Goal: Information Seeking & Learning: Learn about a topic

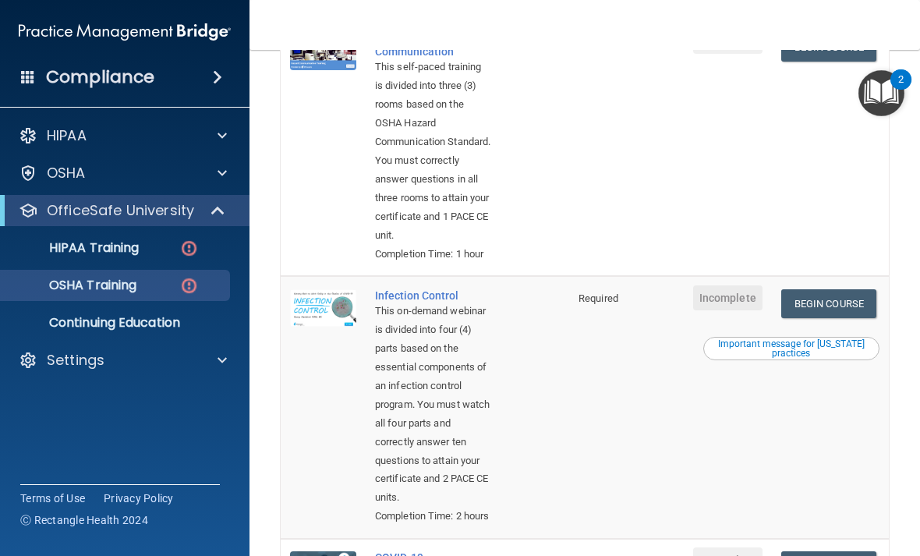
scroll to position [460, 0]
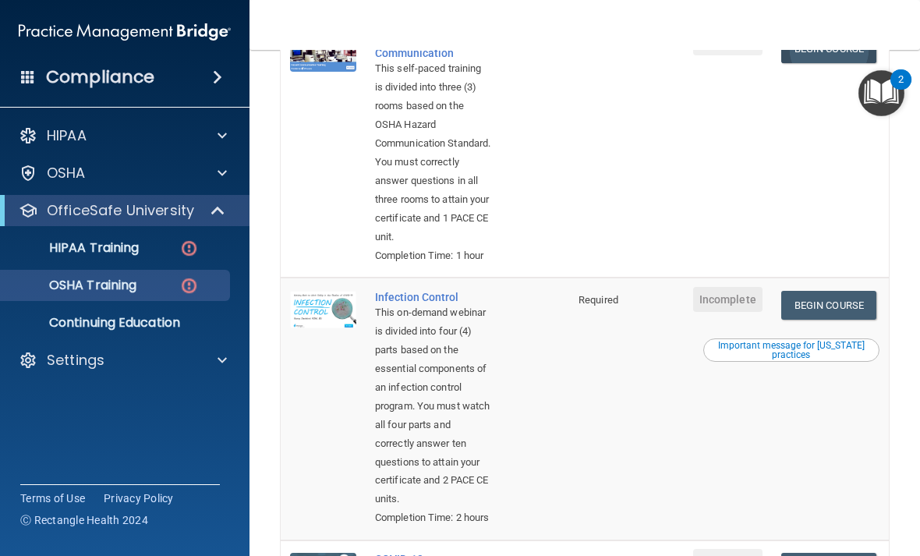
click at [824, 63] on link "Begin Course" at bounding box center [829, 48] width 95 height 29
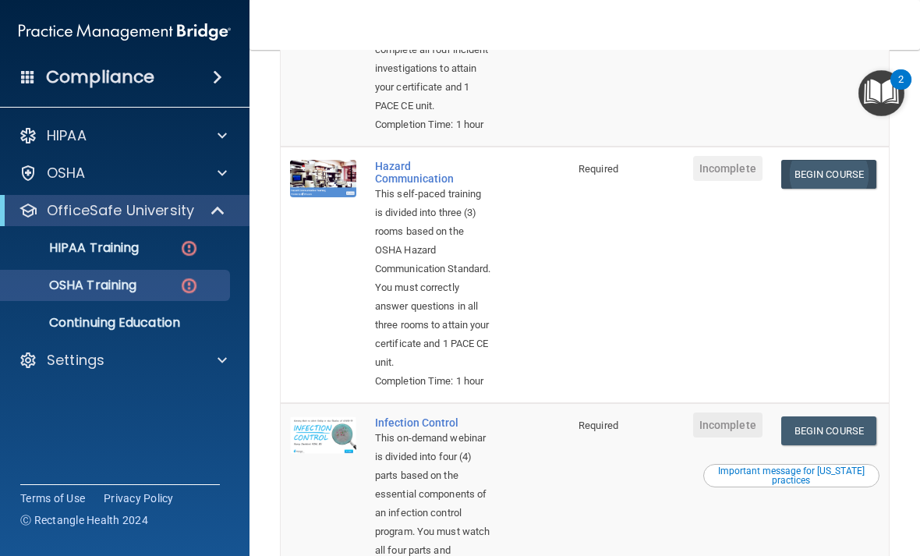
click at [819, 189] on link "Begin Course" at bounding box center [829, 174] width 95 height 29
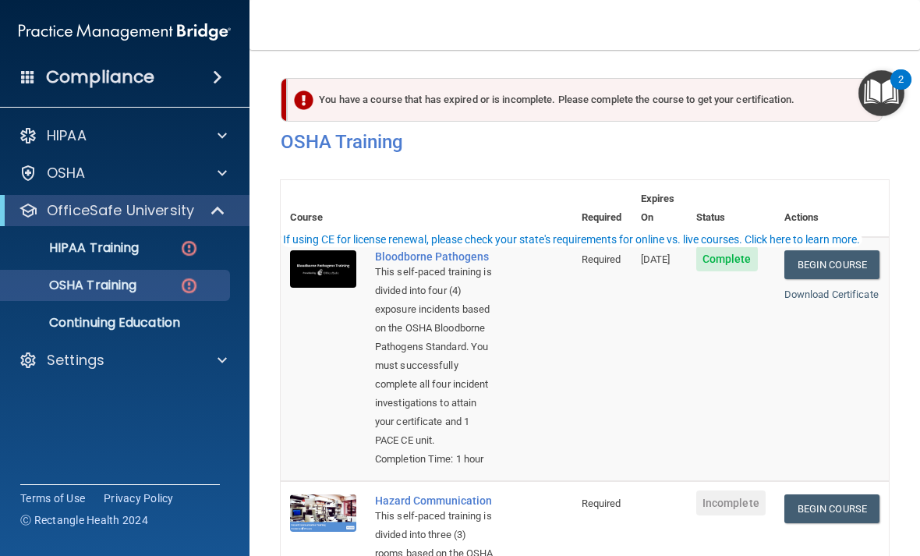
scroll to position [0, 0]
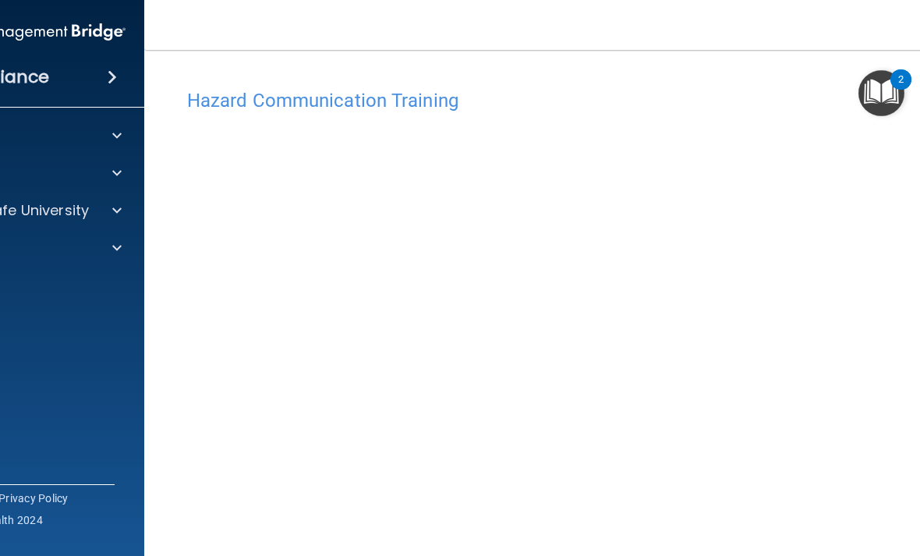
click at [918, 72] on div "Hazard Communication Training This course doesn’t expire until . Are you sure y…" at bounding box center [585, 353] width 819 height 575
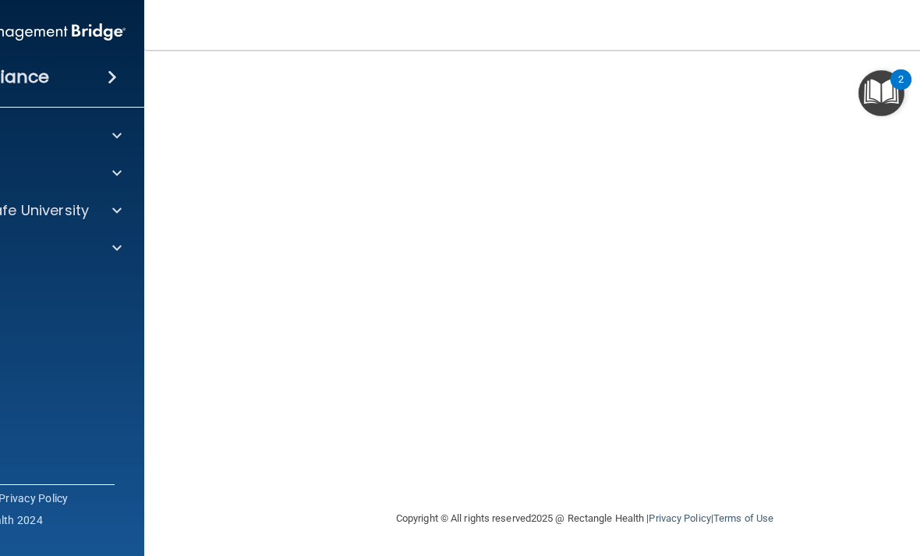
scroll to position [146, 0]
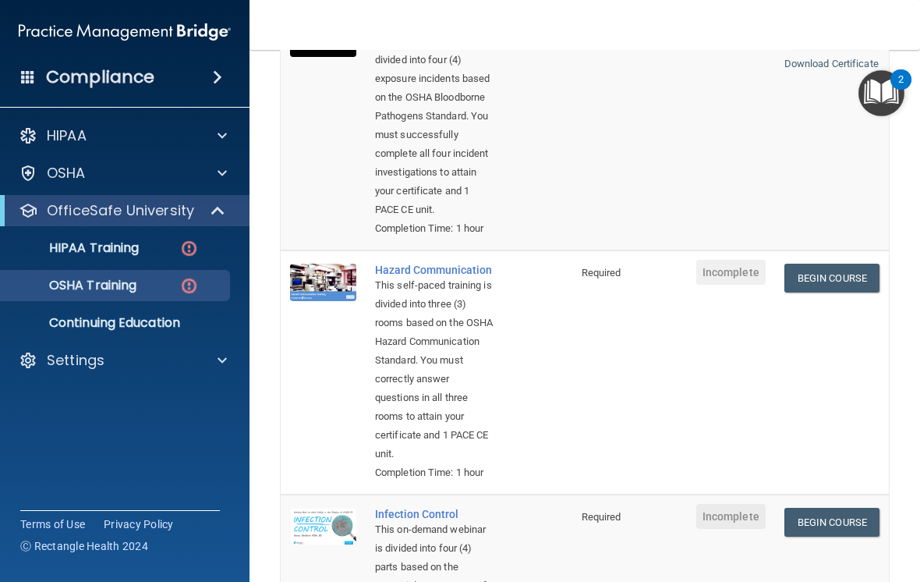
scroll to position [268, 0]
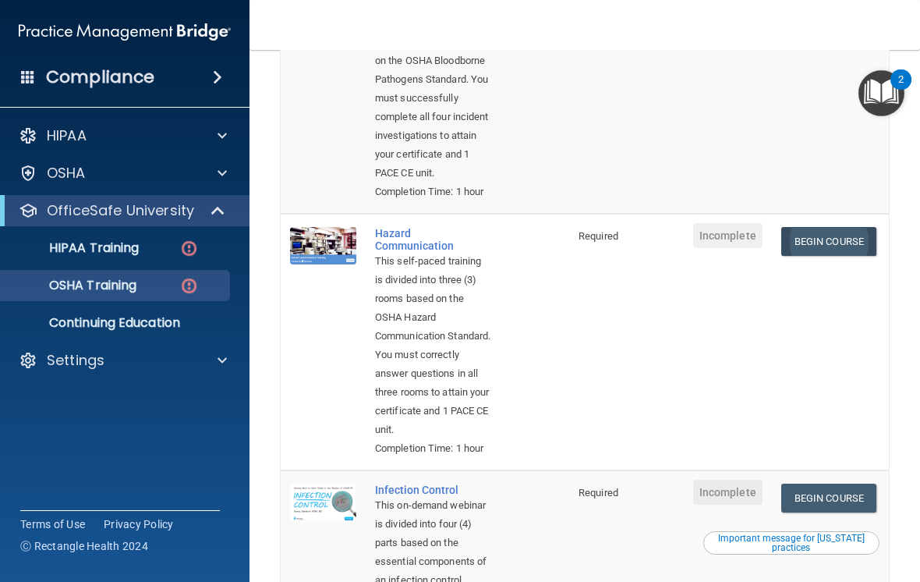
click at [828, 256] on link "Begin Course" at bounding box center [829, 241] width 95 height 29
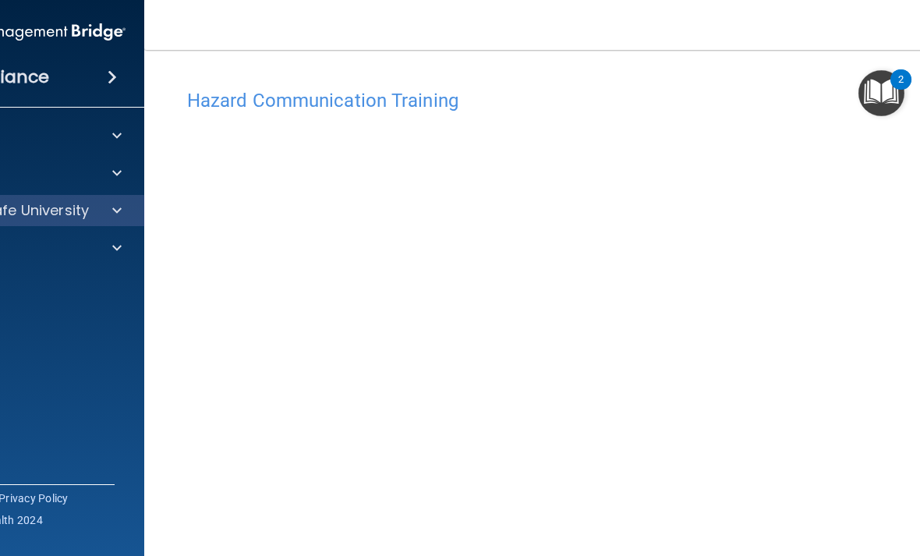
click at [69, 207] on p "OfficeSafe University" at bounding box center [14, 210] width 147 height 19
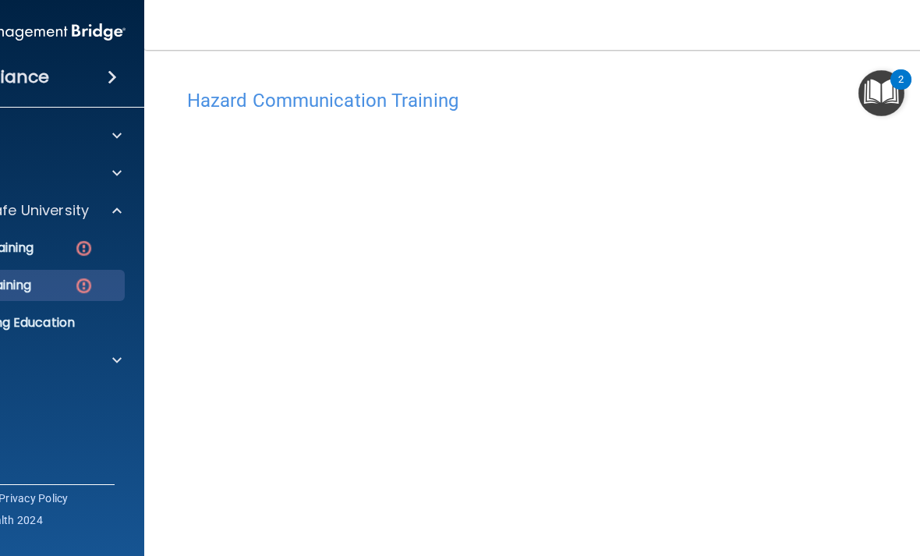
click at [62, 276] on link "OSHA Training" at bounding box center [2, 285] width 246 height 31
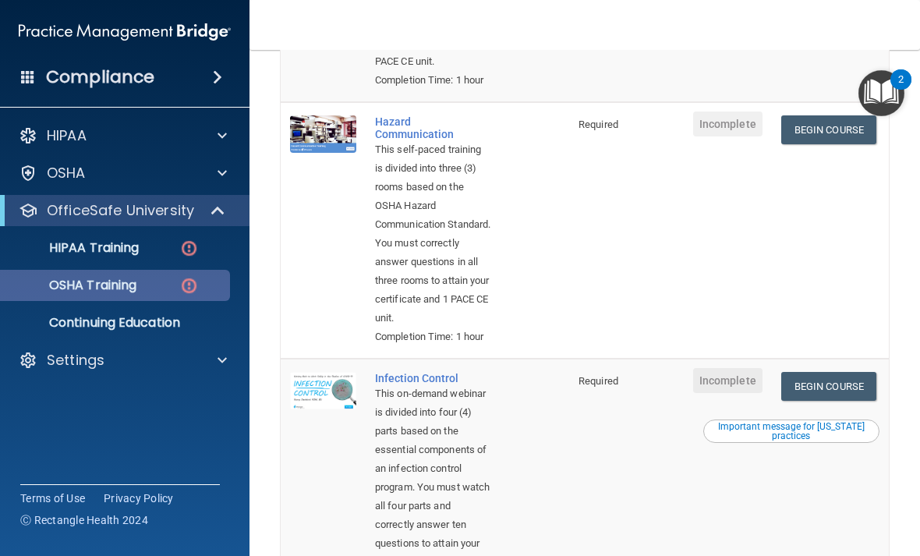
scroll to position [374, 0]
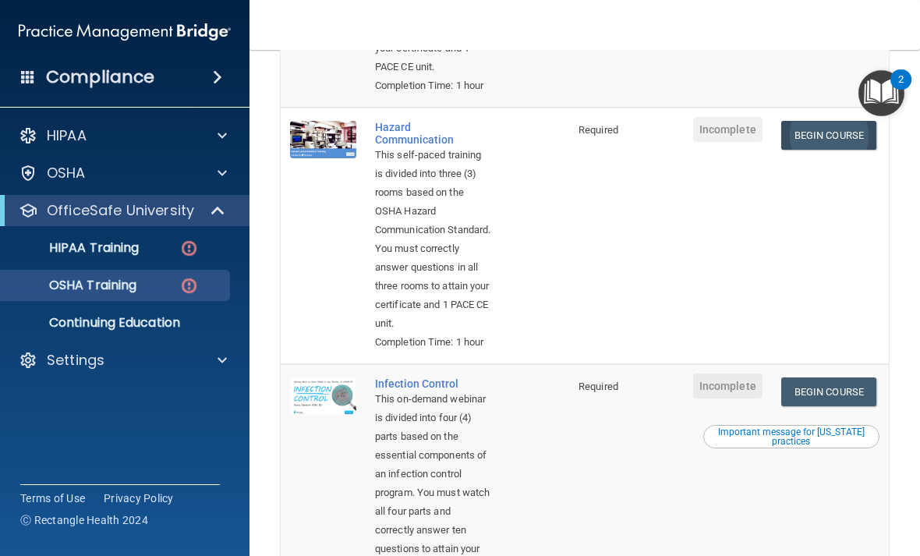
click at [841, 150] on link "Begin Course" at bounding box center [829, 135] width 95 height 29
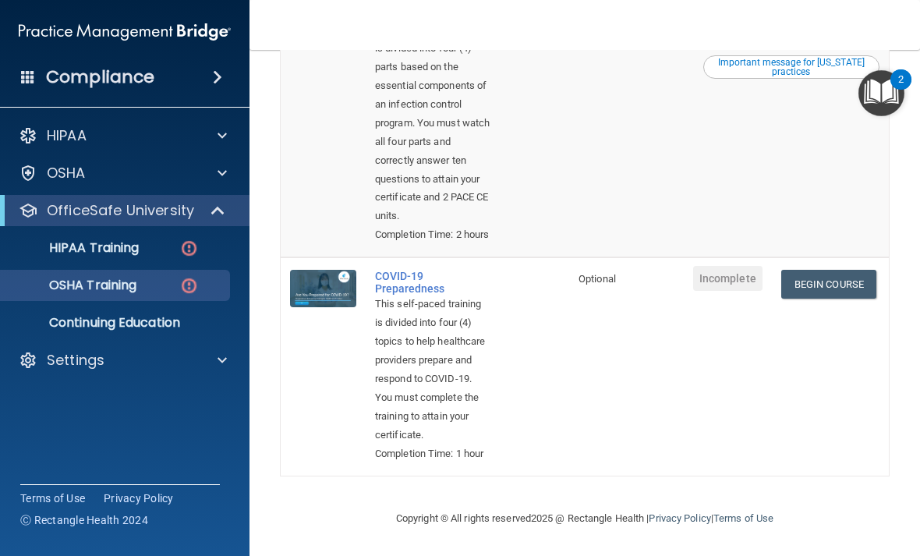
scroll to position [925, 0]
click at [845, 270] on link "Begin Course" at bounding box center [829, 284] width 95 height 29
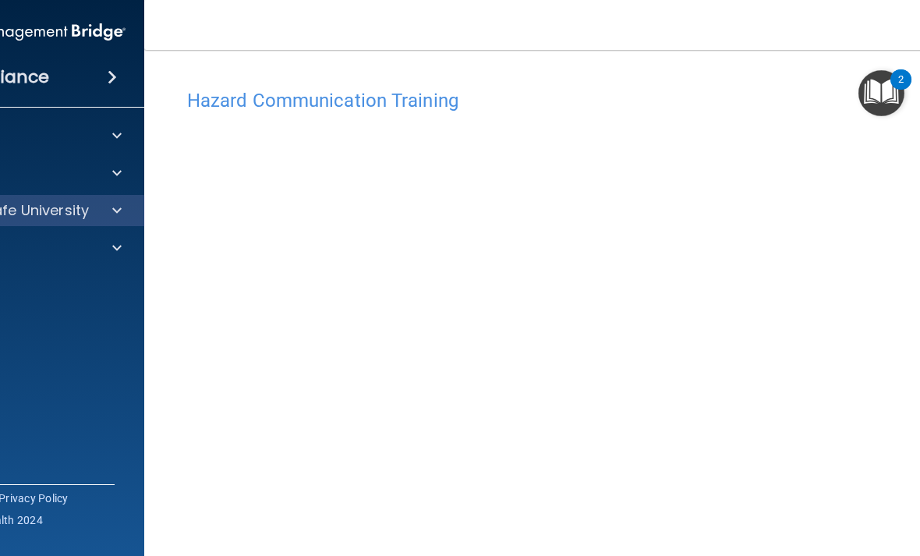
click at [55, 196] on div "OfficeSafe University" at bounding box center [20, 210] width 250 height 31
click at [59, 212] on p "OfficeSafe University" at bounding box center [14, 210] width 147 height 19
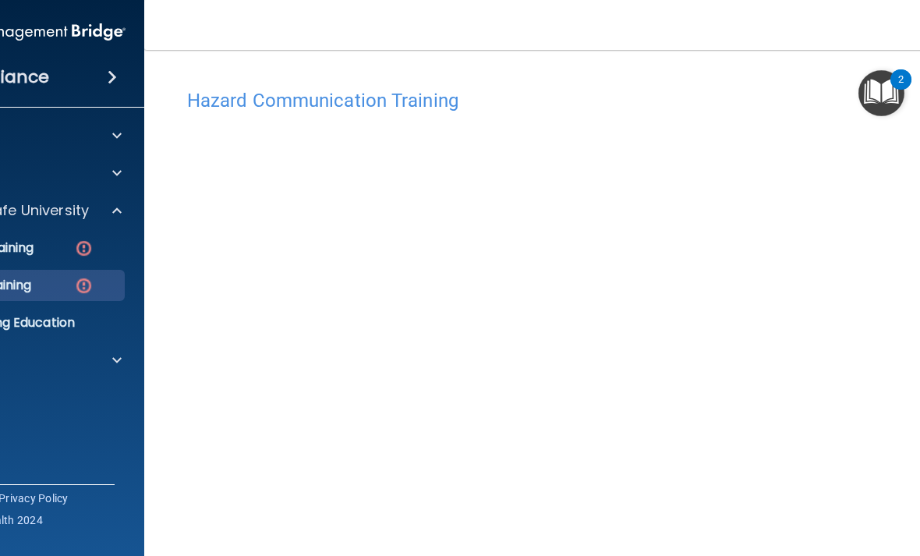
click at [55, 282] on div "OSHA Training" at bounding box center [11, 286] width 213 height 16
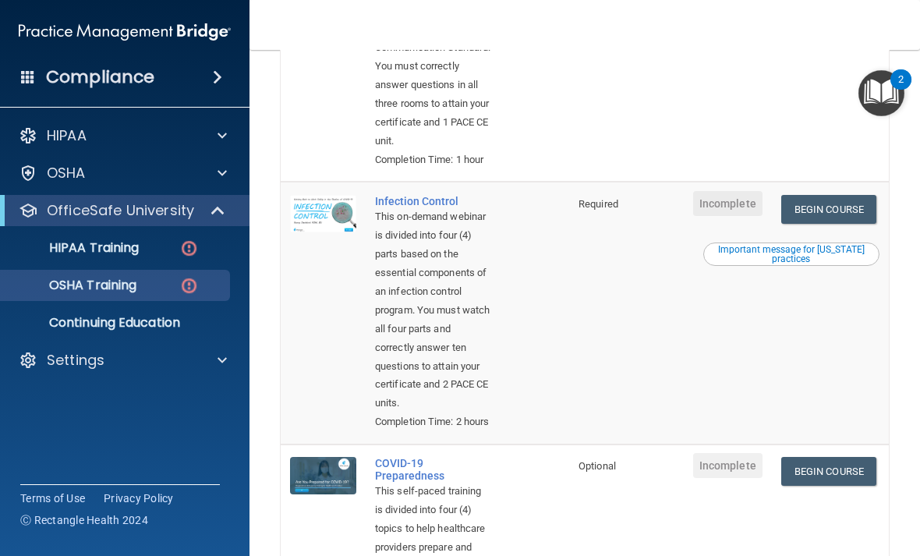
scroll to position [669, 0]
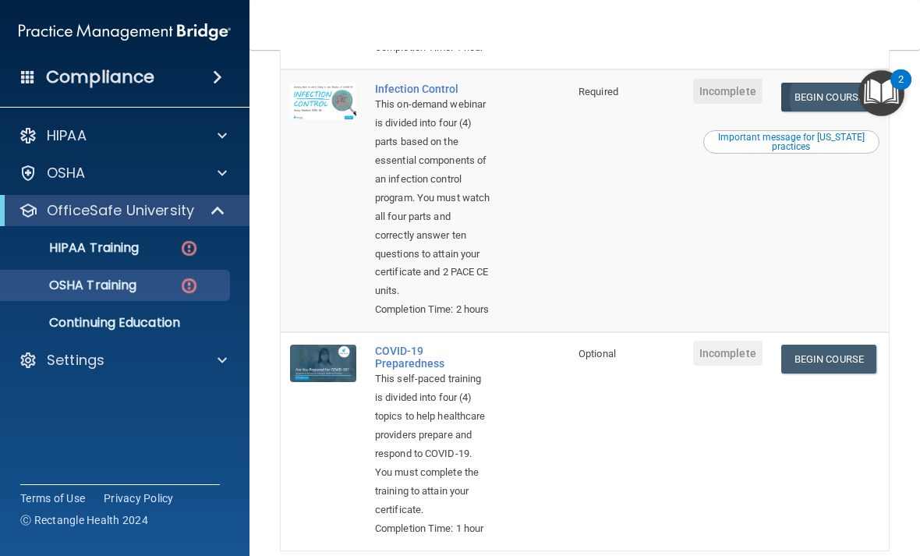
click at [818, 112] on link "Begin Course" at bounding box center [829, 97] width 95 height 29
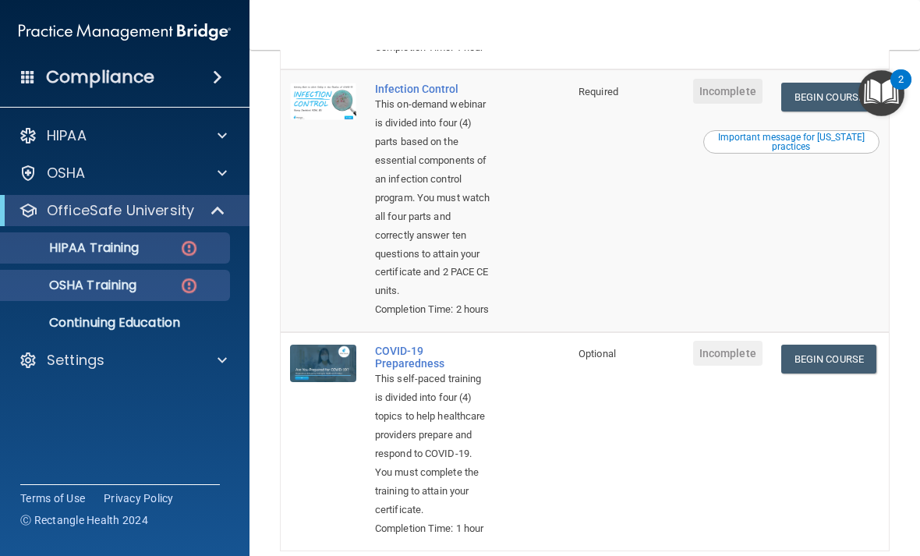
click at [165, 251] on div "HIPAA Training" at bounding box center [116, 248] width 213 height 16
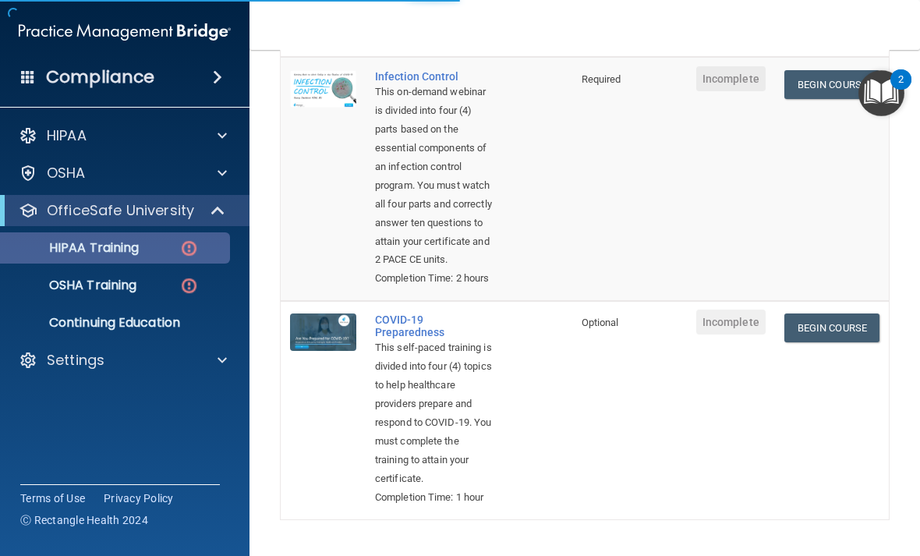
scroll to position [424, 0]
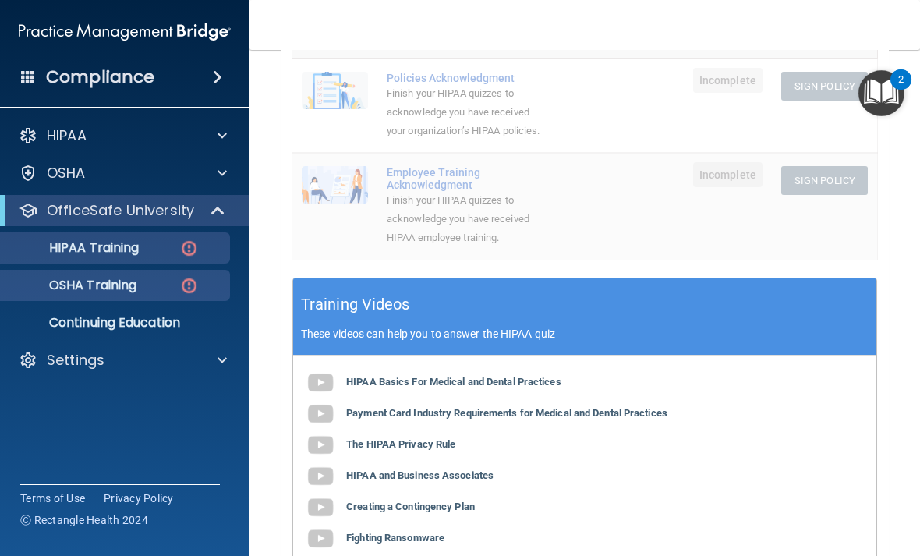
click at [151, 297] on link "OSHA Training" at bounding box center [107, 285] width 246 height 31
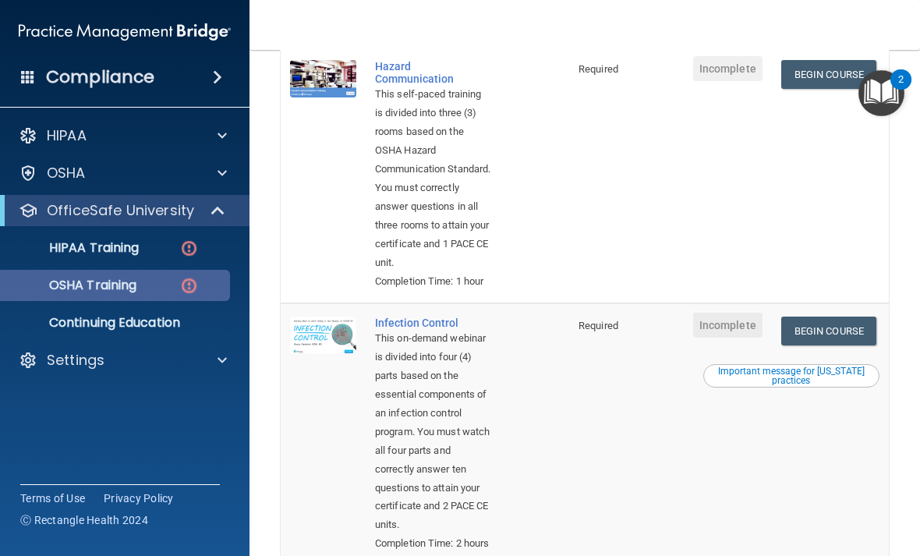
scroll to position [429, 0]
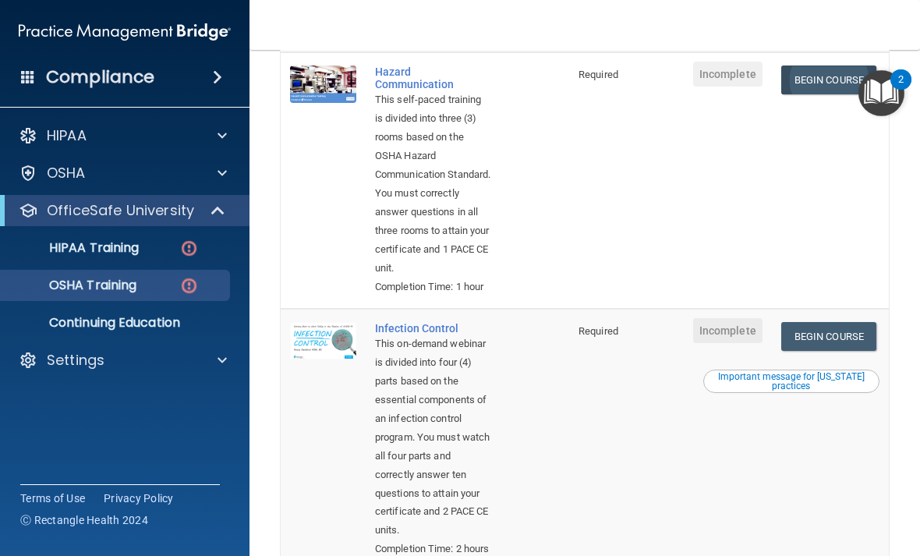
click at [830, 94] on link "Begin Course" at bounding box center [829, 80] width 95 height 29
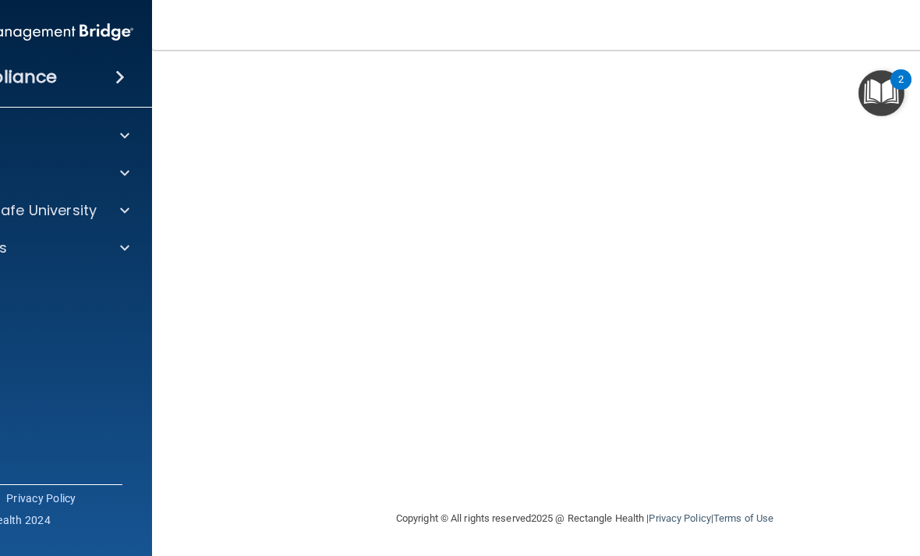
scroll to position [111, 0]
click at [137, 211] on div at bounding box center [122, 210] width 39 height 19
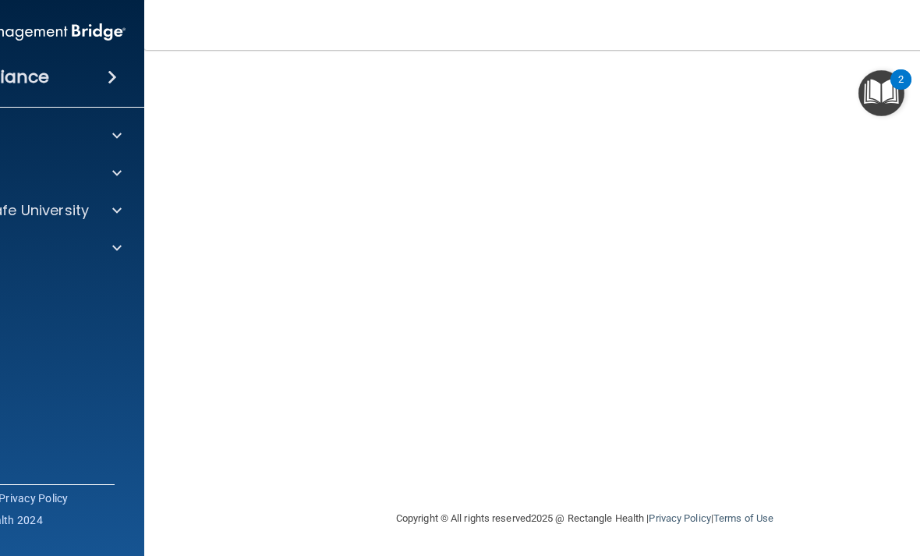
scroll to position [146, 0]
click at [888, 92] on img "Open Resource Center, 2 new notifications" at bounding box center [882, 93] width 46 height 46
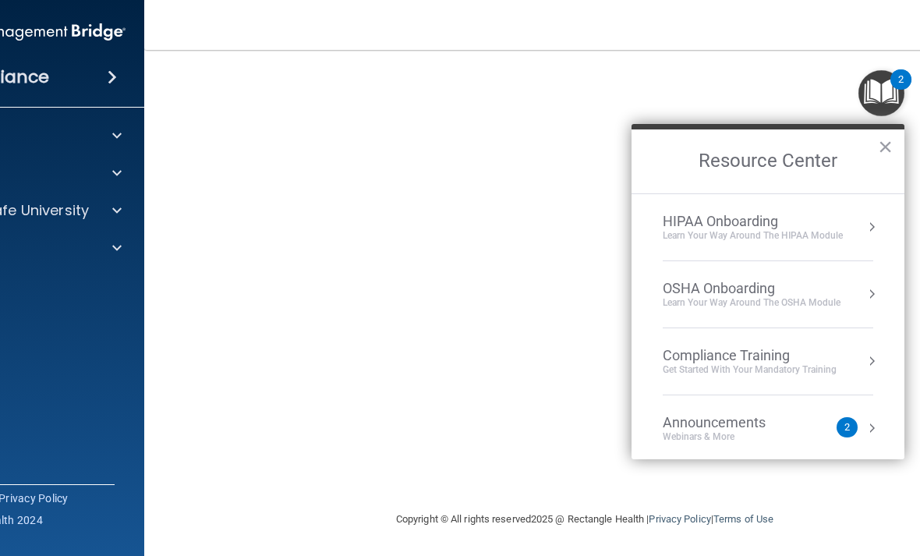
click at [886, 149] on button "×" at bounding box center [885, 146] width 15 height 25
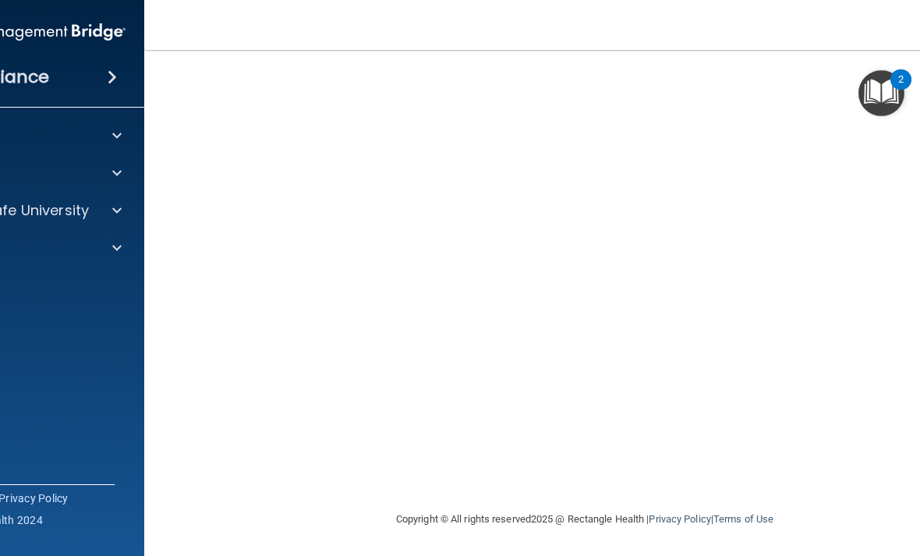
click at [0, 0] on html "Compliance HIPAA Documents and Policies Report an Incident Business Associates …" at bounding box center [460, 278] width 920 height 556
click at [885, 98] on img "Open Resource Center, 2 new notifications" at bounding box center [882, 93] width 46 height 46
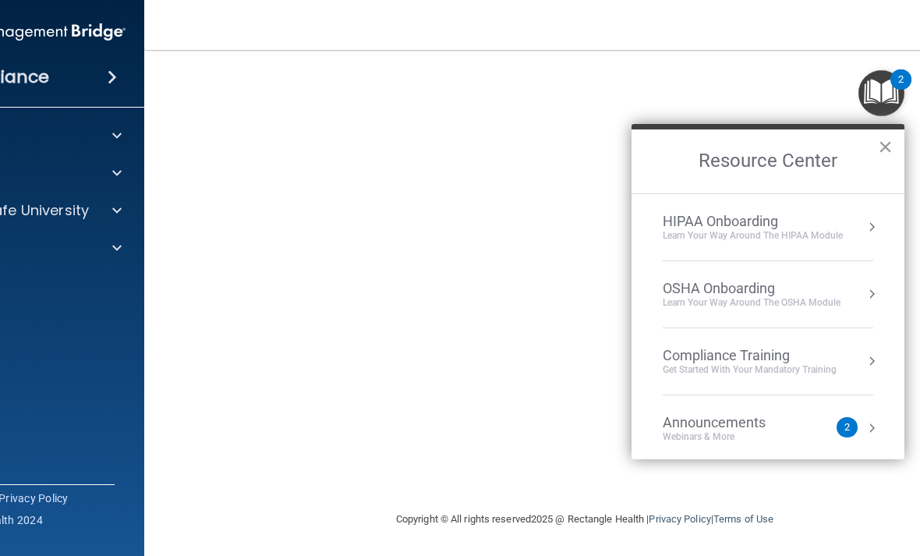
click at [885, 151] on button "×" at bounding box center [885, 146] width 15 height 25
click at [879, 153] on button "×" at bounding box center [885, 146] width 15 height 25
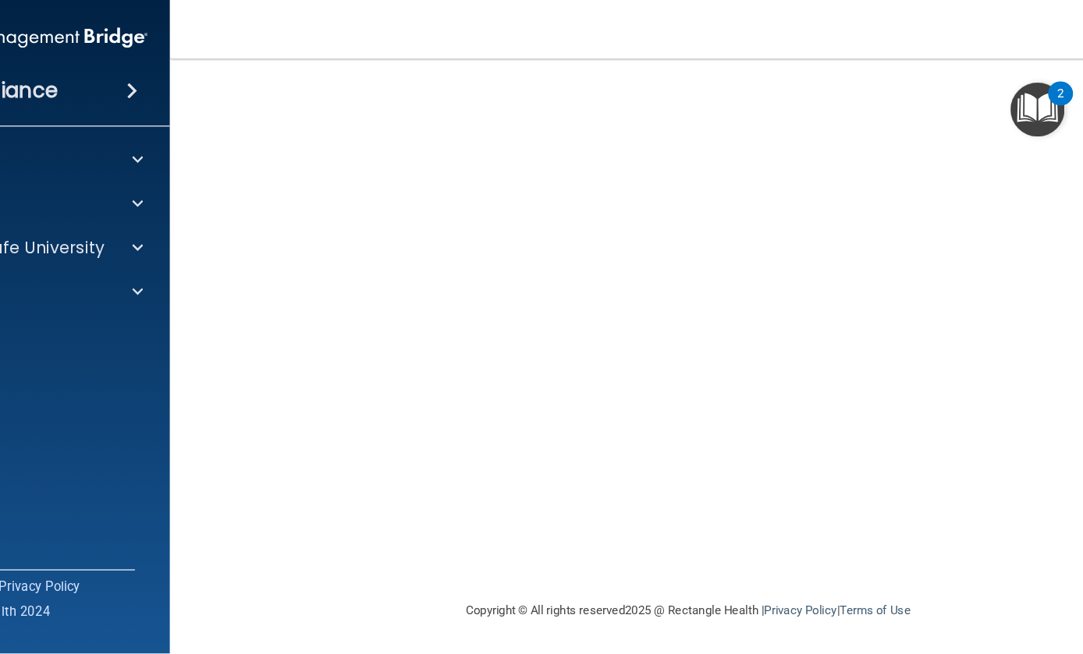
scroll to position [48, 0]
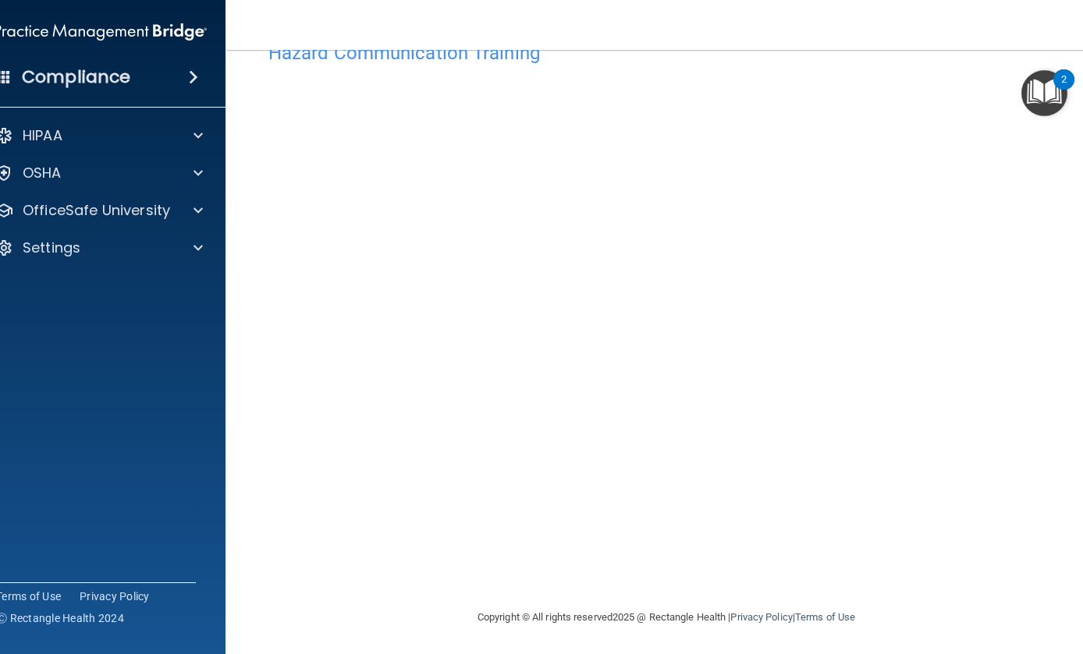
click at [920, 555] on main "Hazard Communication Training This course doesn’t expire until . Are you sure y…" at bounding box center [665, 352] width 881 height 605
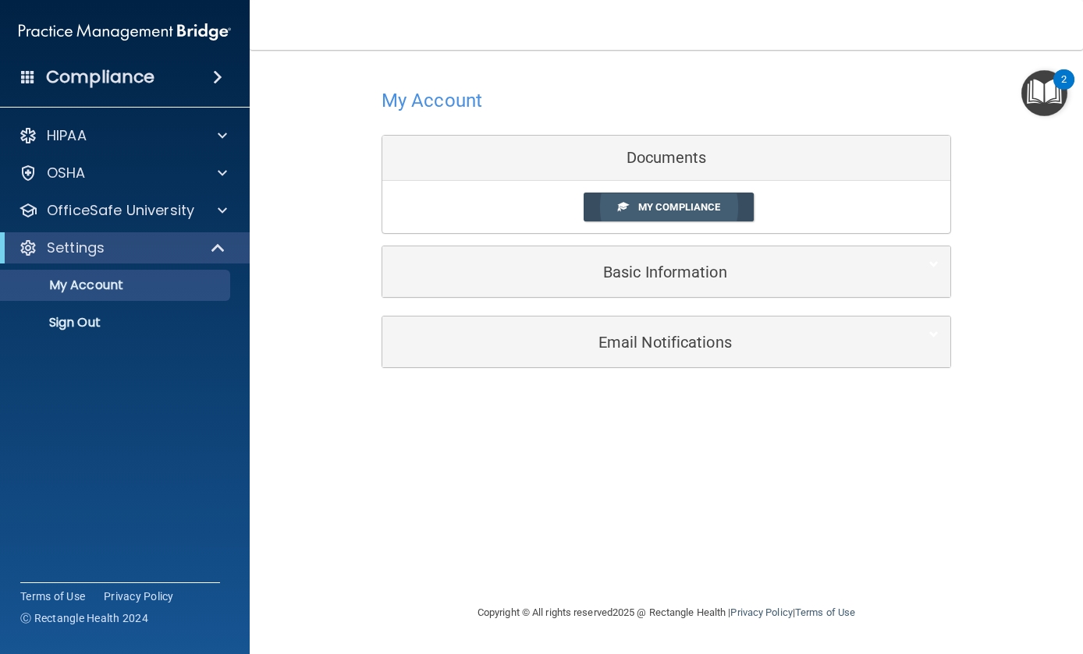
click at [698, 202] on span "My Compliance" at bounding box center [679, 207] width 82 height 12
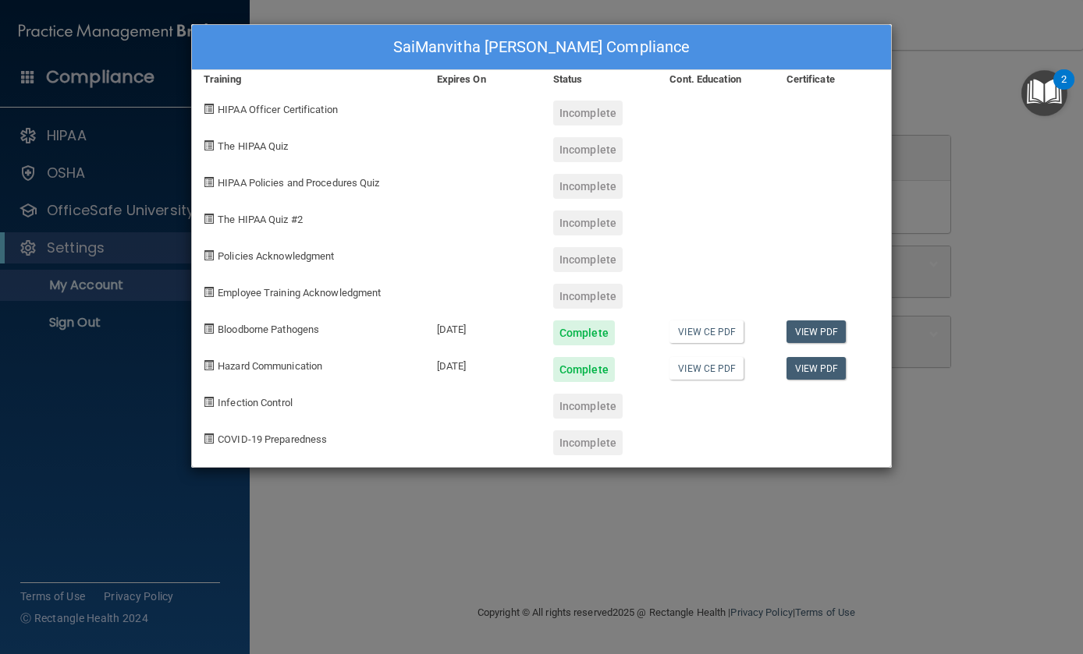
click at [920, 261] on div "SaiManvitha Edara's Compliance Training Expires On Status Cont. Education Certi…" at bounding box center [541, 327] width 1083 height 654
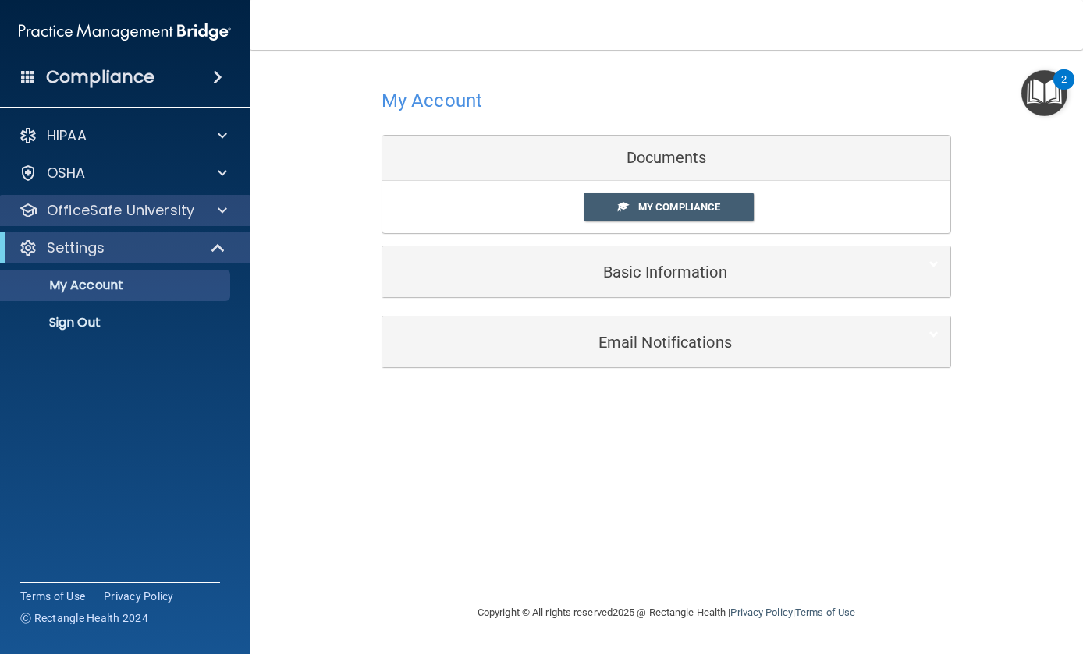
click at [131, 210] on p "OfficeSafe University" at bounding box center [120, 210] width 147 height 19
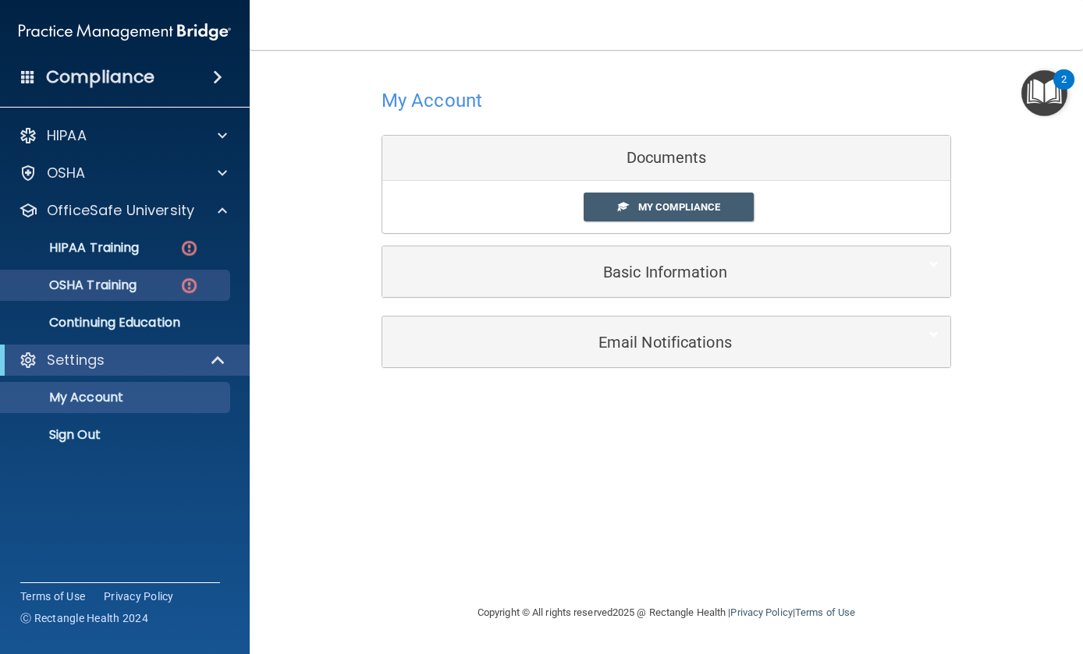
click at [165, 289] on div "OSHA Training" at bounding box center [116, 286] width 213 height 16
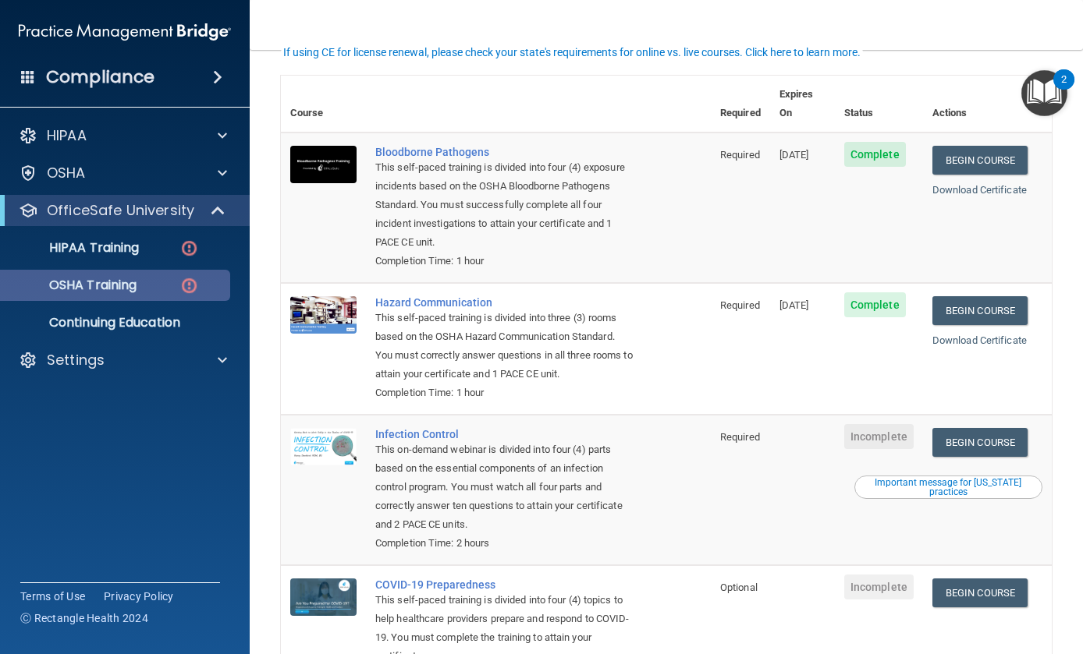
scroll to position [122, 0]
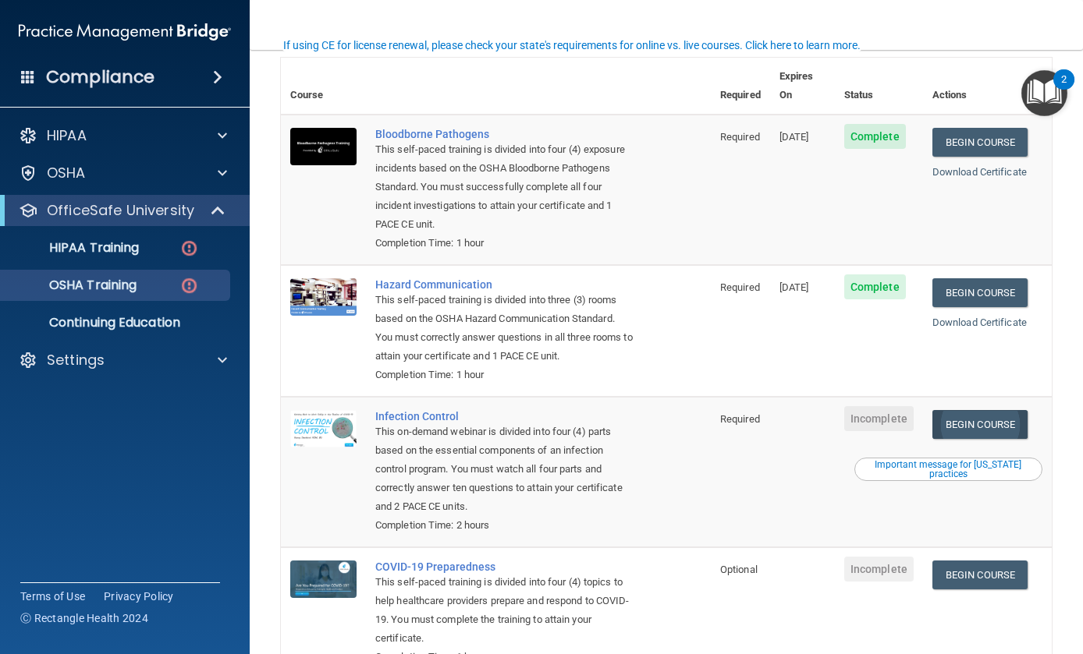
click at [920, 410] on link "Begin Course" at bounding box center [979, 424] width 95 height 29
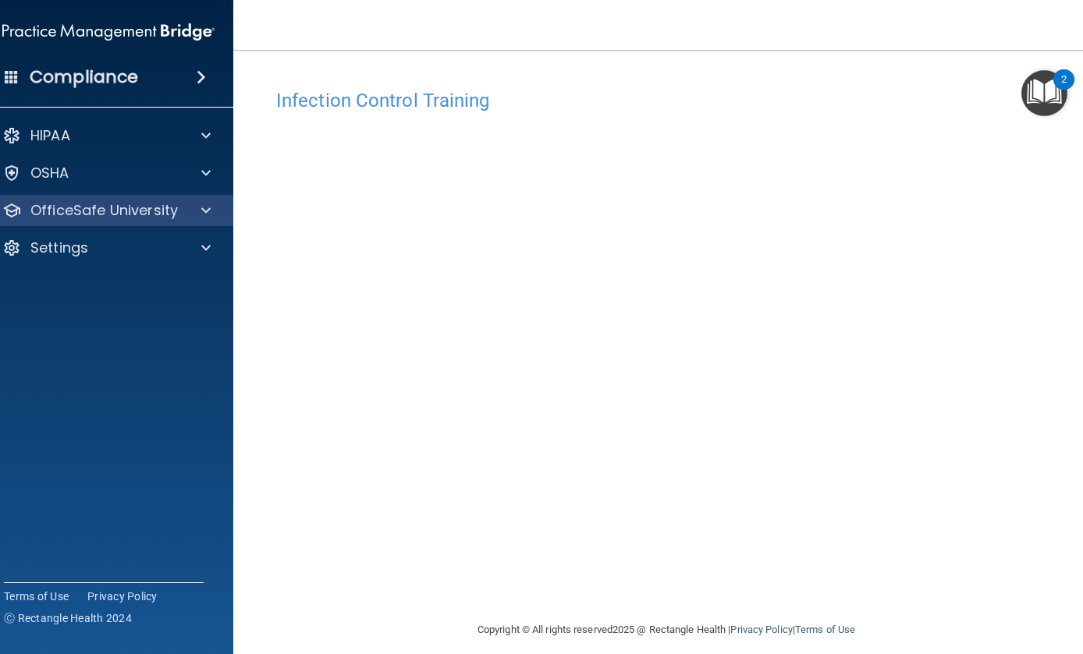
click at [197, 214] on div at bounding box center [203, 210] width 39 height 19
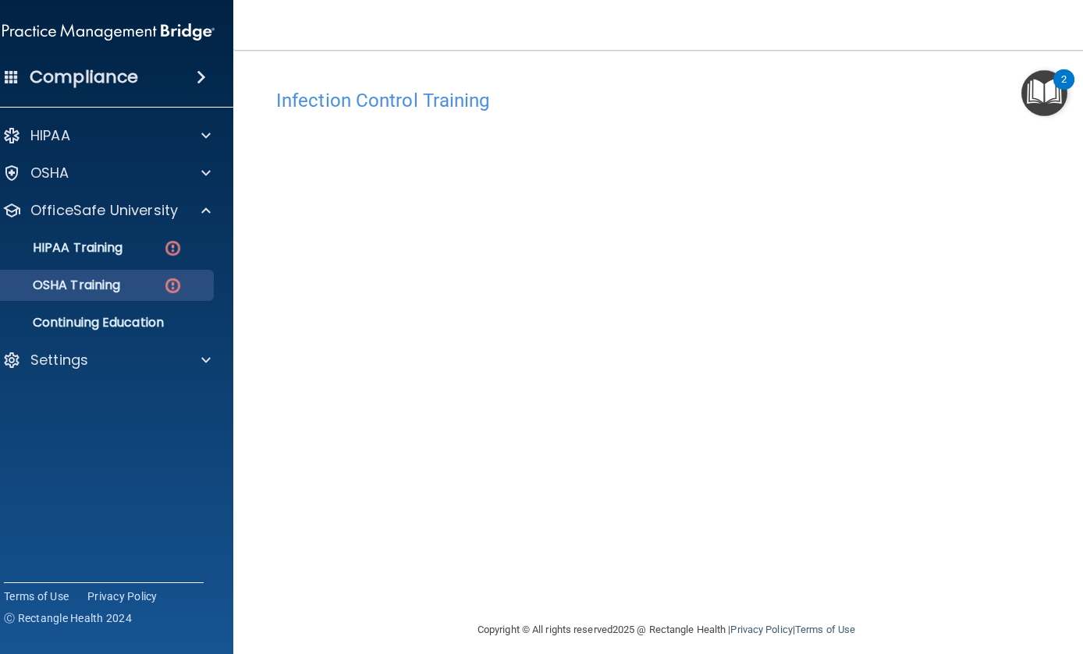
click at [141, 283] on div "OSHA Training" at bounding box center [100, 286] width 213 height 16
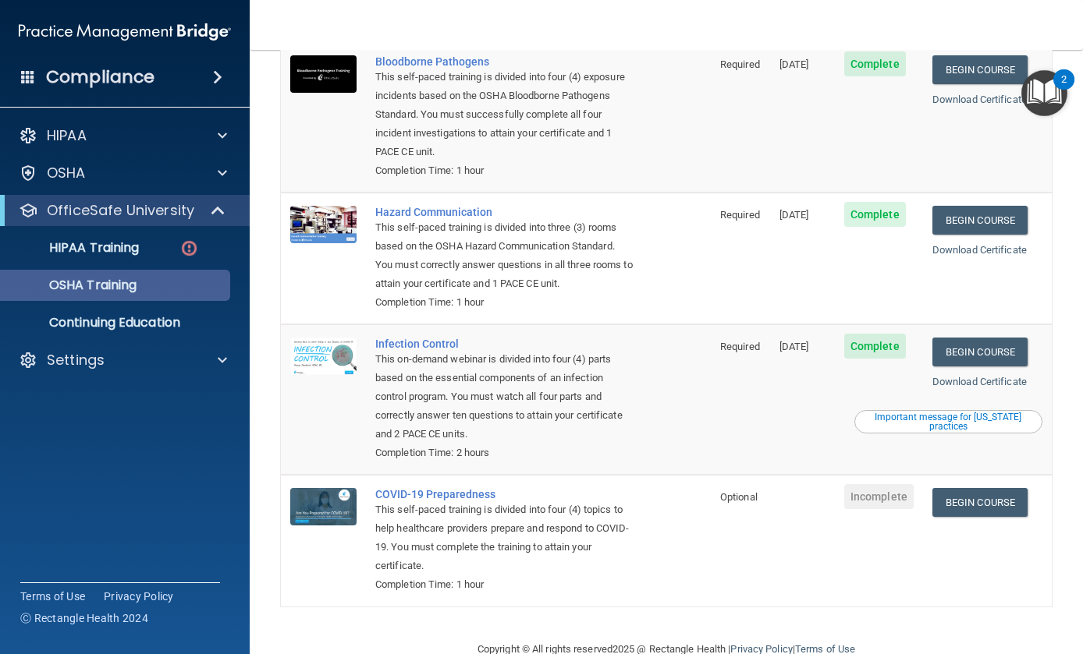
scroll to position [151, 0]
click at [981, 488] on link "Begin Course" at bounding box center [979, 502] width 95 height 29
